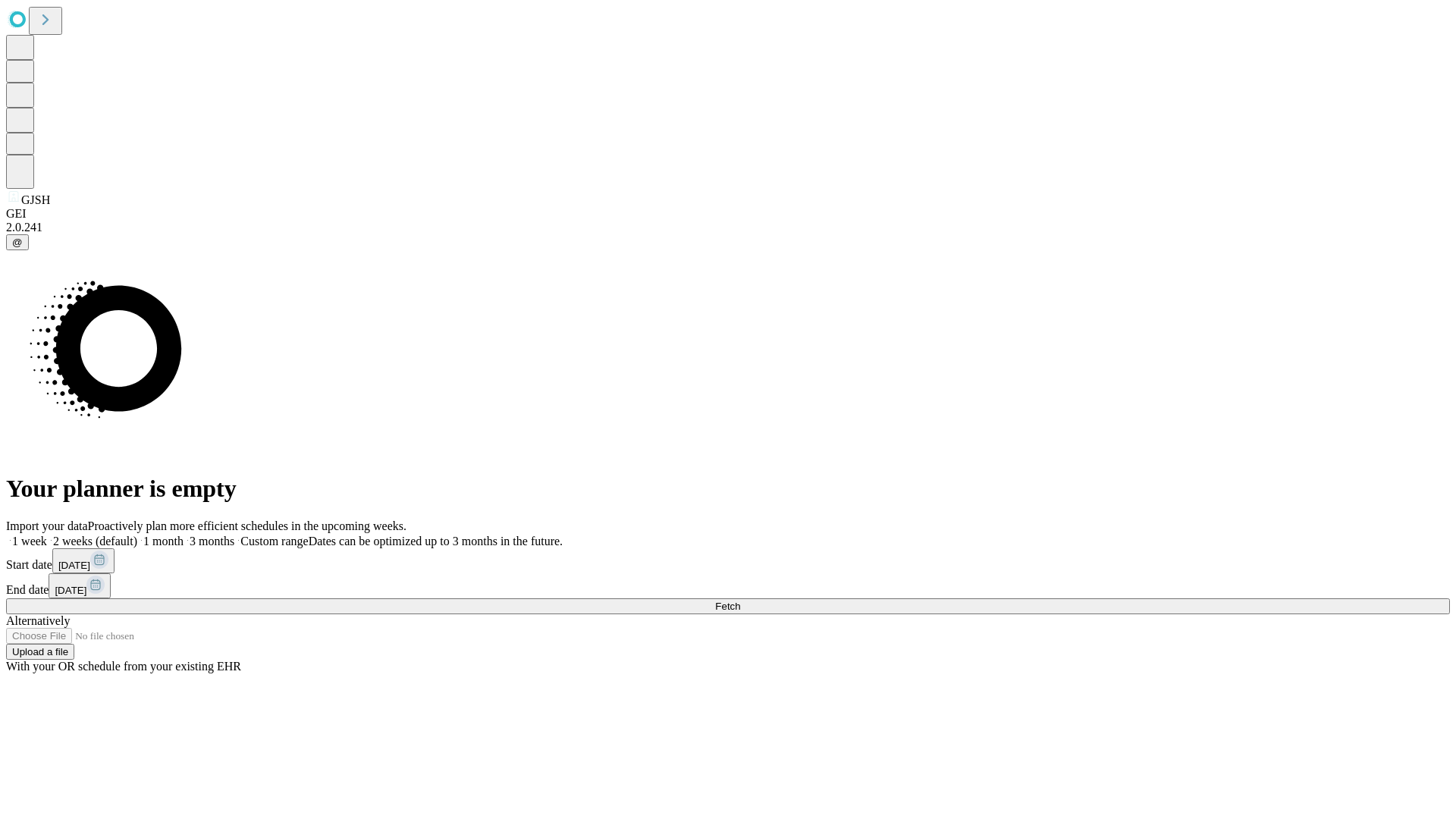
click at [740, 600] on span "Fetch" at bounding box center [727, 605] width 25 height 11
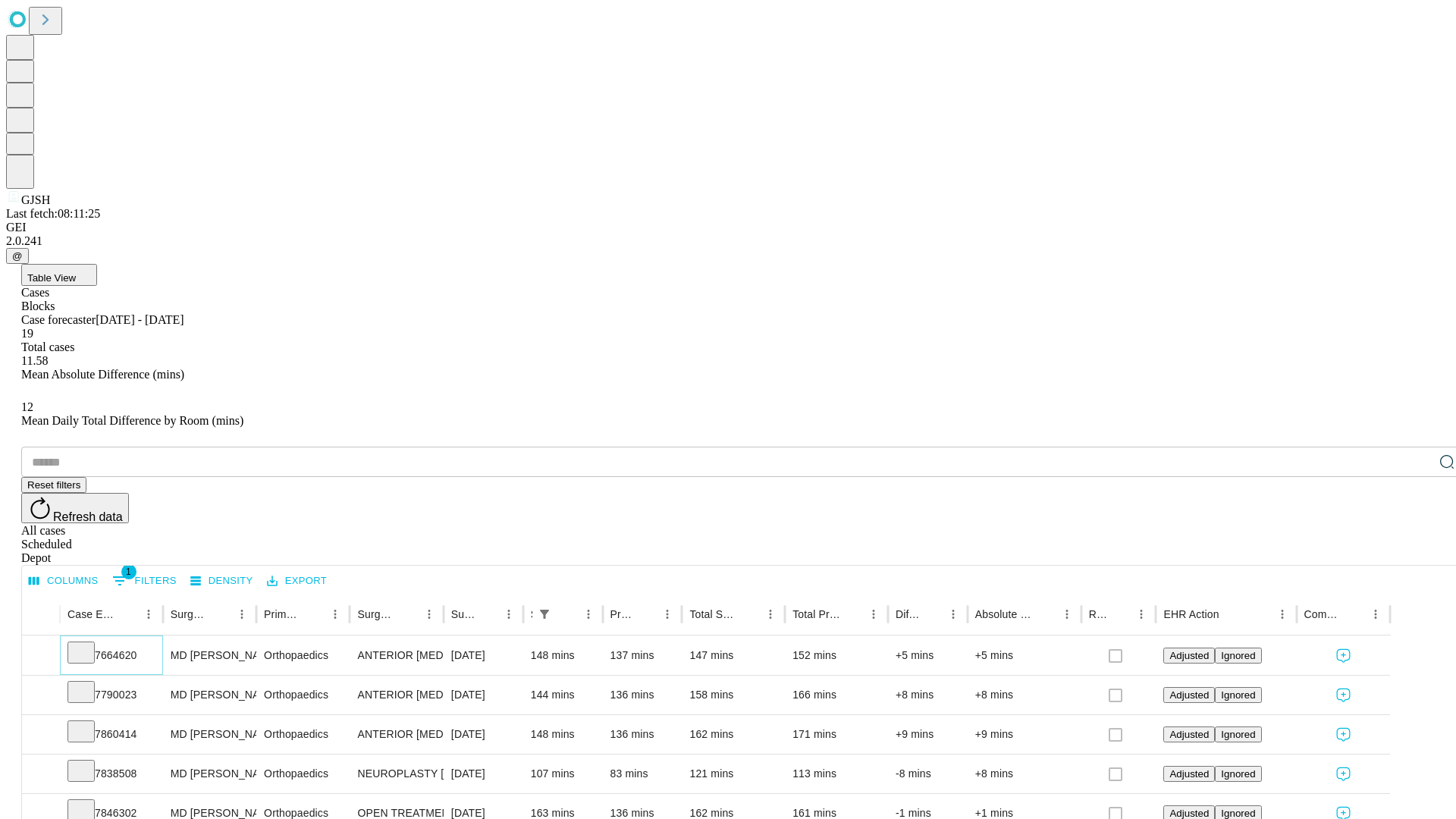
click at [89, 644] on icon at bounding box center [81, 652] width 15 height 15
